Goal: Task Accomplishment & Management: Use online tool/utility

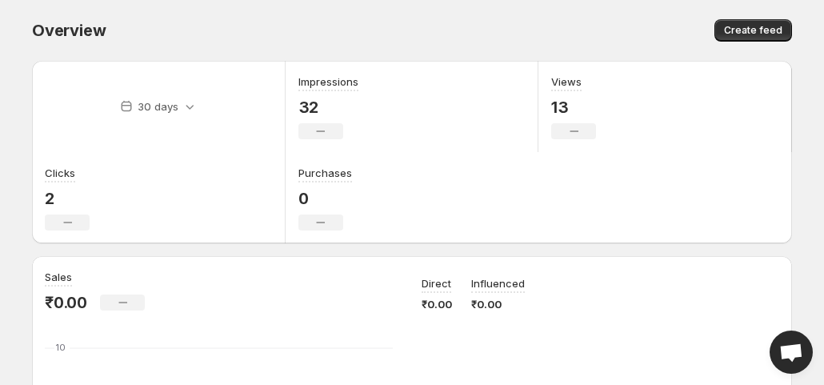
scroll to position [240, 0]
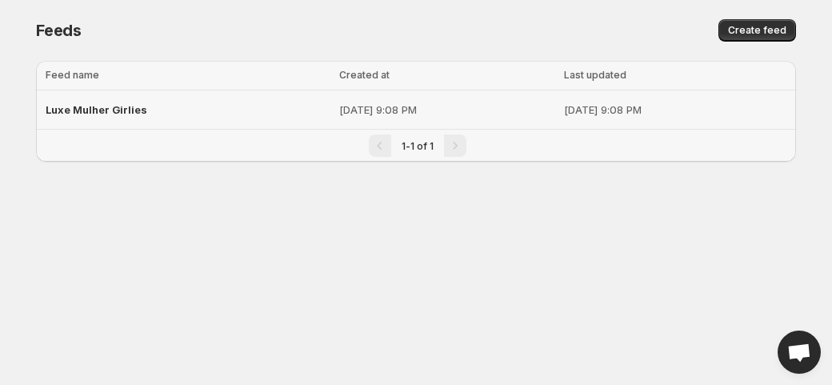
click at [120, 110] on span "Luxe Mulher Girlies" at bounding box center [97, 109] width 102 height 13
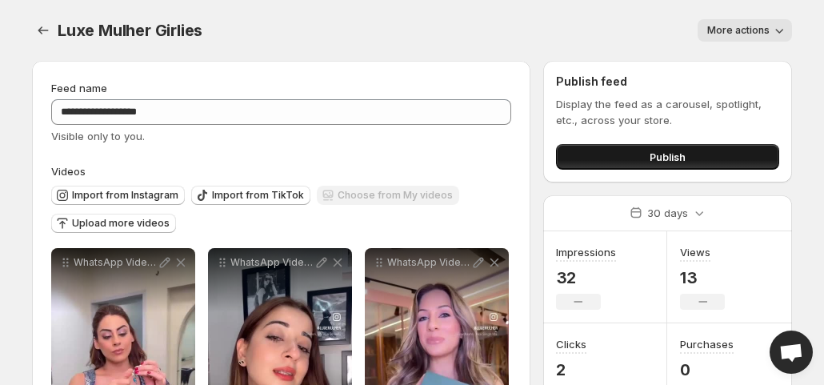
click at [639, 154] on button "Publish" at bounding box center [667, 157] width 223 height 26
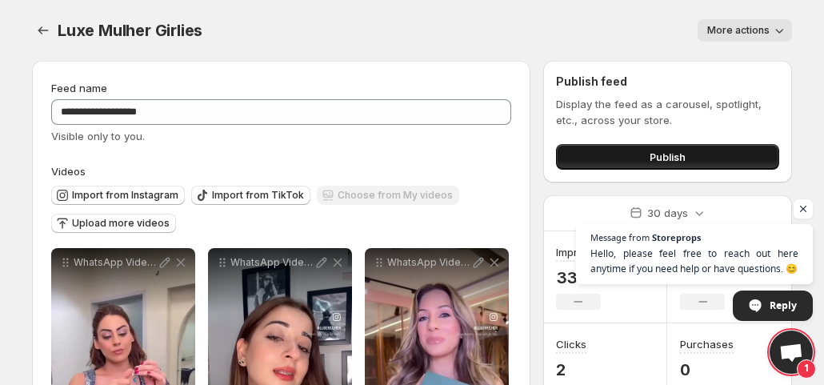
click at [663, 150] on span "Publish" at bounding box center [668, 157] width 36 height 16
click at [632, 156] on button "Publish" at bounding box center [667, 157] width 223 height 26
click at [619, 162] on button "Publish" at bounding box center [667, 157] width 223 height 26
click at [677, 153] on span "Publish" at bounding box center [668, 157] width 36 height 16
